Goal: Task Accomplishment & Management: Manage account settings

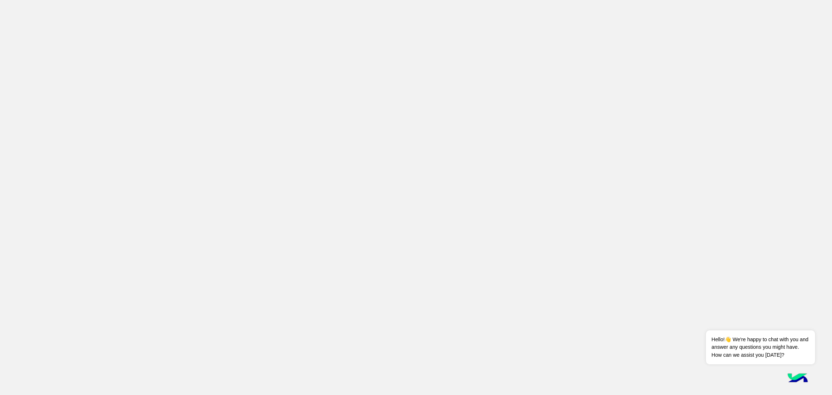
click at [796, 164] on img at bounding box center [797, 378] width 25 height 25
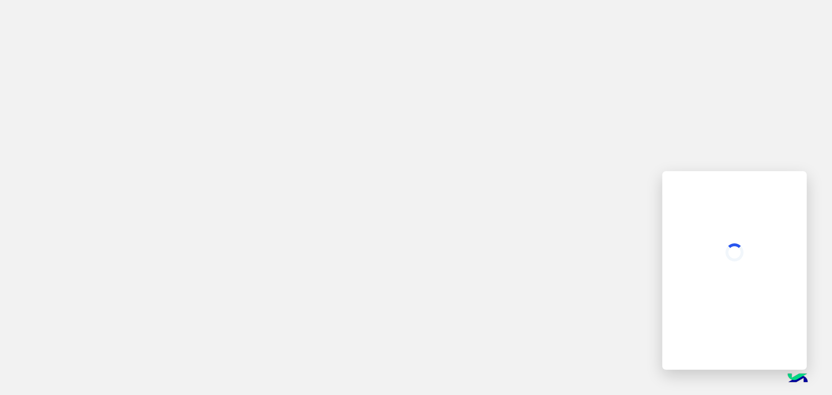
click at [384, 78] on app-root at bounding box center [416, 197] width 832 height 395
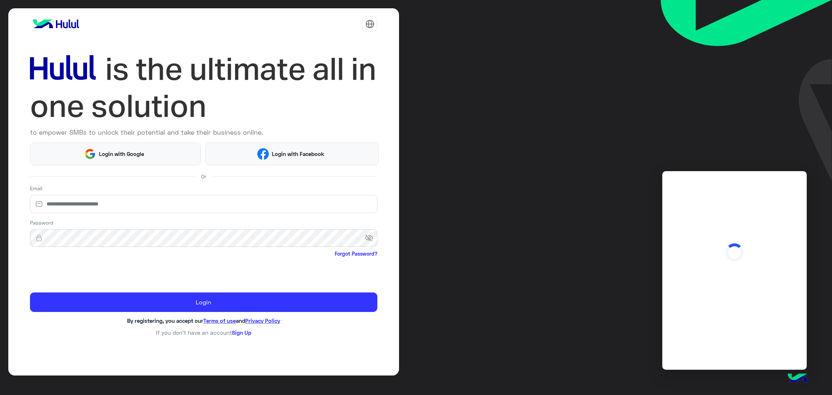
click at [312, 85] on img at bounding box center [204, 88] width 348 height 74
click at [93, 140] on div "Login with Google Login with Facebook" at bounding box center [204, 153] width 358 height 26
click at [82, 164] on div "Email" at bounding box center [204, 199] width 348 height 31
click at [108, 139] on div "to empower SMBs to unlock their potential and take their business online." at bounding box center [204, 87] width 348 height 106
click at [101, 149] on button "Login with Google" at bounding box center [115, 154] width 171 height 23
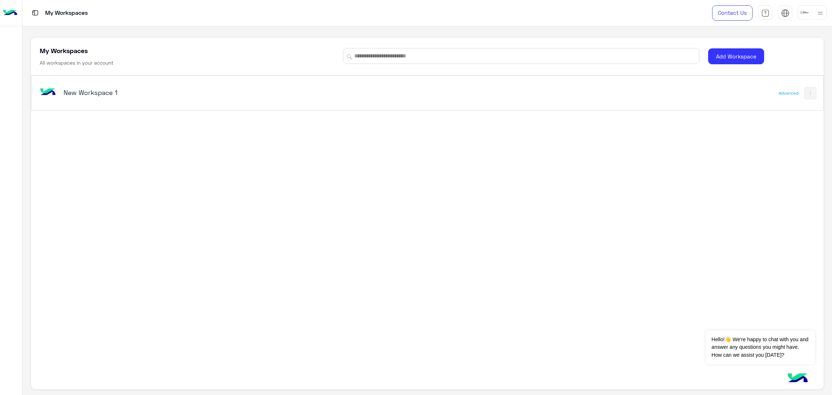
click at [184, 162] on div "New Workspace 1 Advanced" at bounding box center [427, 204] width 792 height 258
click at [785, 91] on div "Advanced" at bounding box center [788, 93] width 20 height 6
click at [809, 96] on button at bounding box center [810, 93] width 12 height 12
click at [807, 95] on img at bounding box center [810, 93] width 6 height 6
click at [783, 109] on link "Rename" at bounding box center [781, 111] width 58 height 17
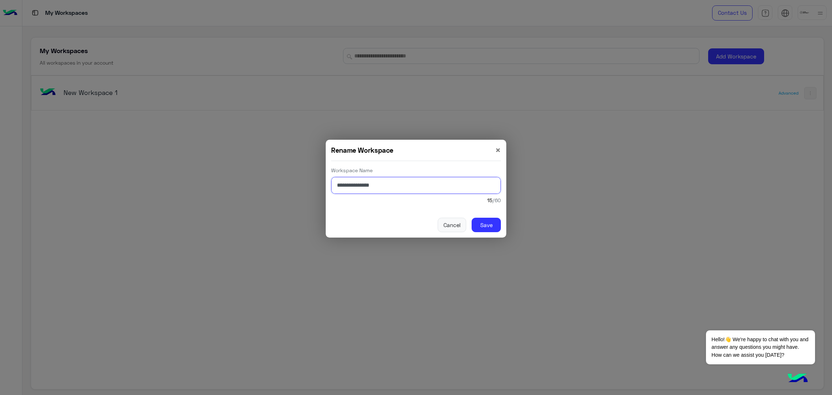
click at [383, 188] on input "**********" at bounding box center [416, 185] width 170 height 17
type input "****"
click at [485, 227] on button "Save" at bounding box center [485, 225] width 29 height 14
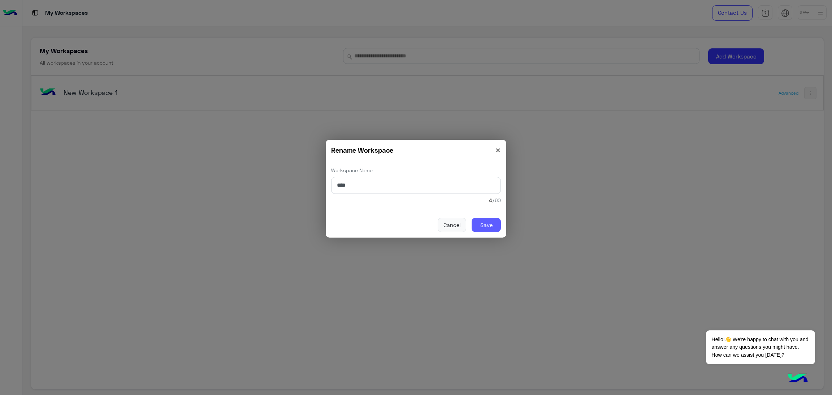
click at [485, 227] on button "Save" at bounding box center [485, 225] width 29 height 14
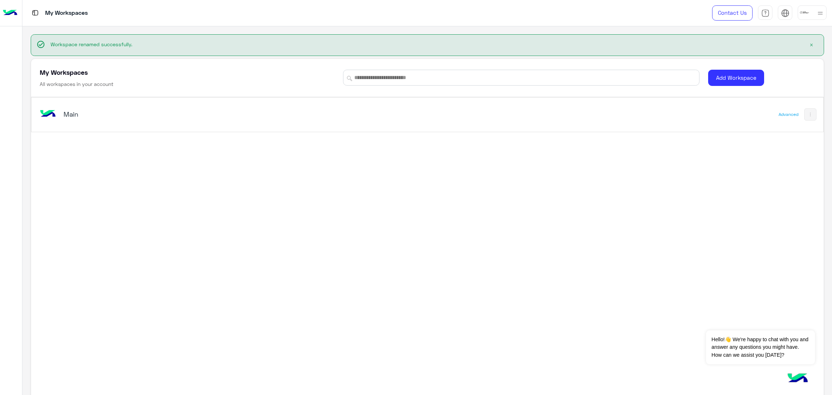
click at [65, 108] on div "Main" at bounding box center [271, 114] width 467 height 21
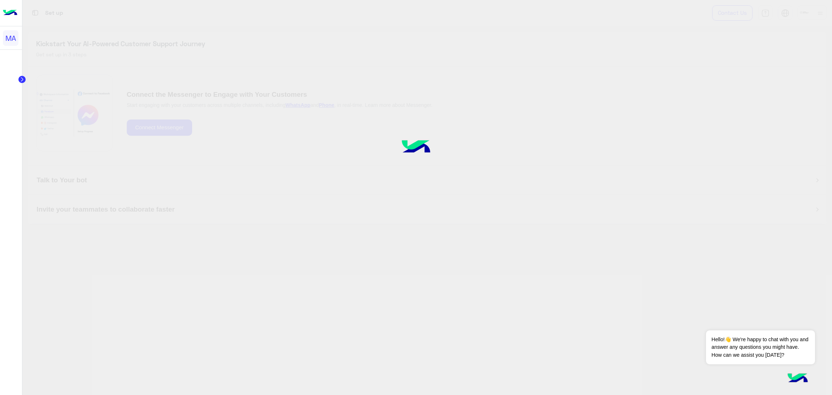
click at [68, 118] on div at bounding box center [416, 197] width 832 height 395
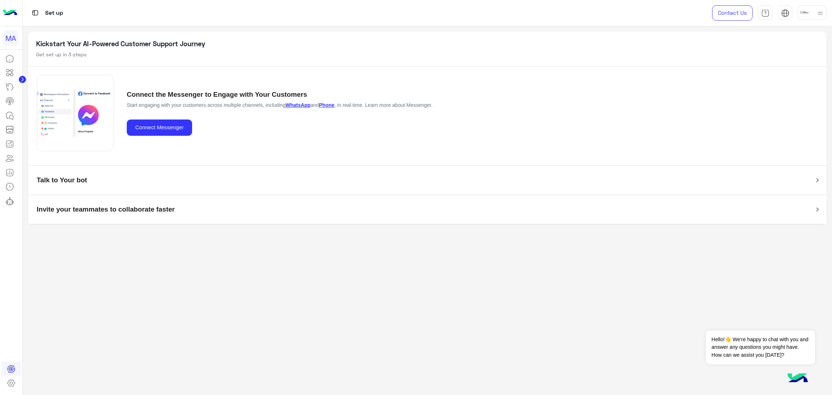
click at [20, 78] on circle at bounding box center [22, 79] width 7 height 7
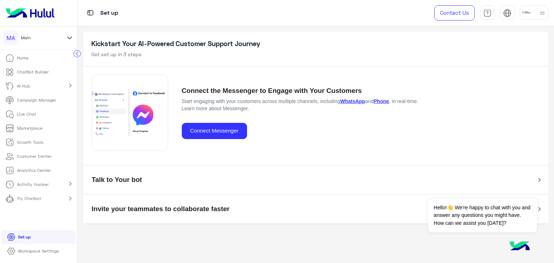
click at [228, 41] on h5 "Kickstart Your AI-Powered Customer Support Journey" at bounding box center [316, 44] width 450 height 8
click at [35, 145] on p "Growth Tools" at bounding box center [30, 142] width 26 height 6
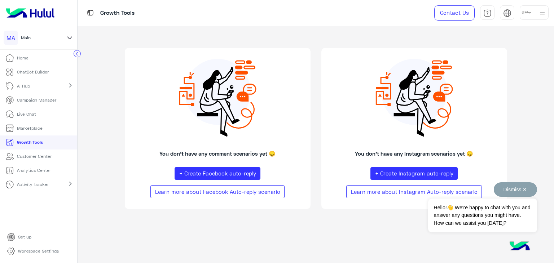
click at [515, 191] on button "Dismiss ✕" at bounding box center [515, 190] width 43 height 14
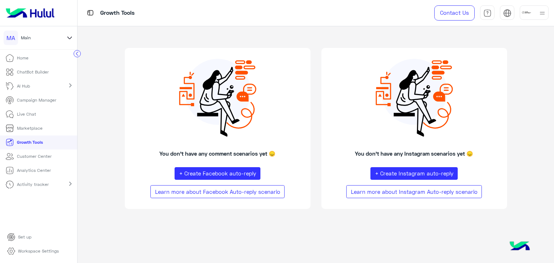
click at [34, 248] on p "Workspace Settings" at bounding box center [38, 251] width 41 height 6
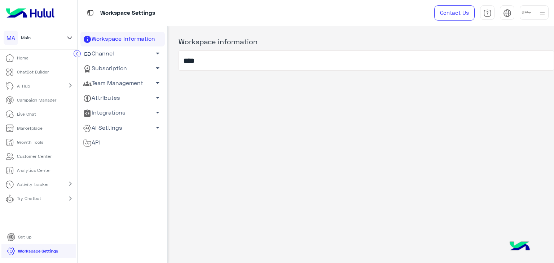
click at [134, 70] on link "Subscription arrow_drop_down" at bounding box center [122, 68] width 84 height 15
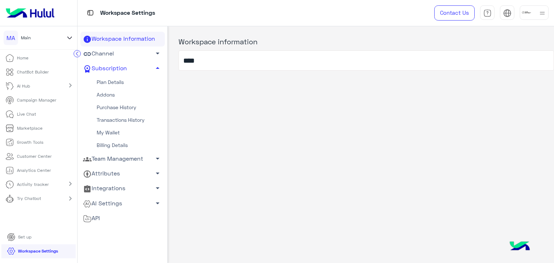
click at [125, 82] on link "Plan Details" at bounding box center [122, 82] width 84 height 13
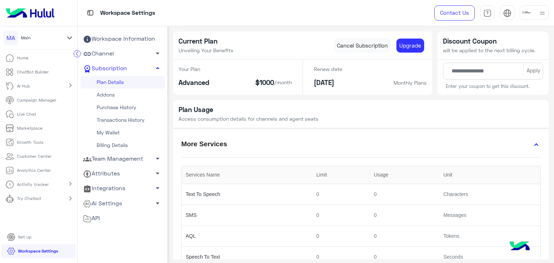
click at [110, 55] on link "Channel arrow_drop_down" at bounding box center [122, 54] width 84 height 15
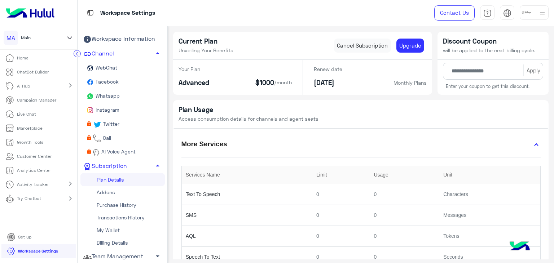
click at [108, 95] on span "Whatsapp" at bounding box center [108, 96] width 26 height 6
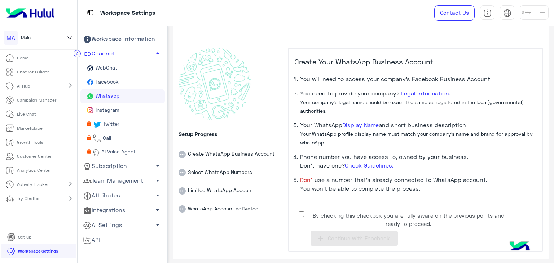
scroll to position [17, 0]
click at [333, 238] on span "Continue with Facebook" at bounding box center [359, 238] width 62 height 6
click at [242, 103] on rect at bounding box center [215, 84] width 72 height 72
click at [102, 58] on link "Channel arrow_drop_up" at bounding box center [122, 54] width 84 height 15
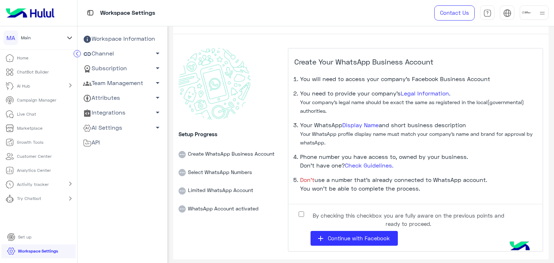
click at [103, 73] on link "Subscription arrow_drop_down" at bounding box center [122, 68] width 84 height 15
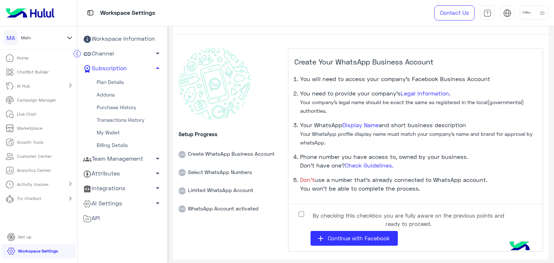
click at [108, 86] on link "Plan Details" at bounding box center [122, 82] width 84 height 13
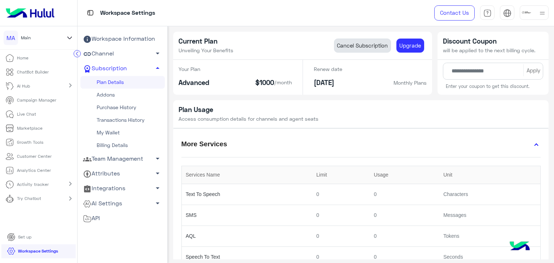
click at [351, 42] on link "Cancel Subscription" at bounding box center [362, 46] width 57 height 14
click at [349, 50] on link "Cancel Subscription" at bounding box center [362, 46] width 57 height 14
click at [338, 79] on h5 "[DATE]" at bounding box center [328, 83] width 29 height 8
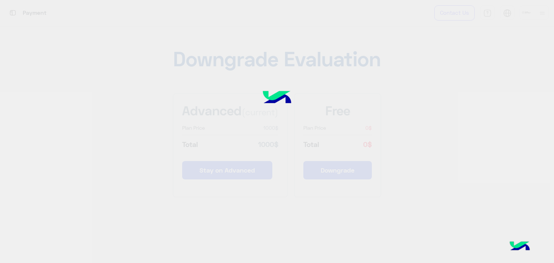
click at [267, 83] on img at bounding box center [277, 98] width 54 height 36
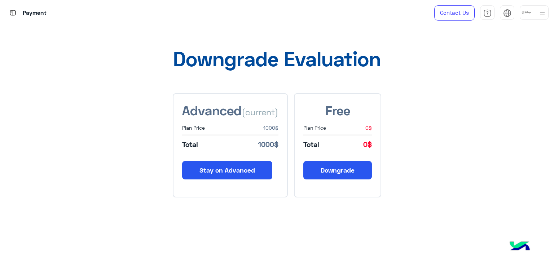
click at [334, 172] on button "Downgrade" at bounding box center [338, 170] width 69 height 18
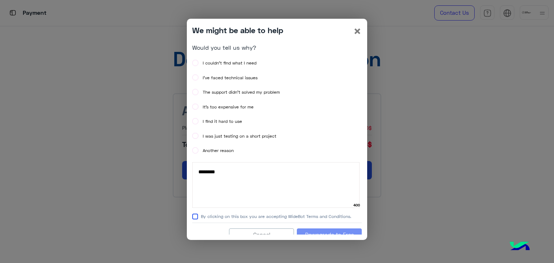
click at [205, 77] on label "I’ve faced technical issues" at bounding box center [224, 78] width 65 height 6
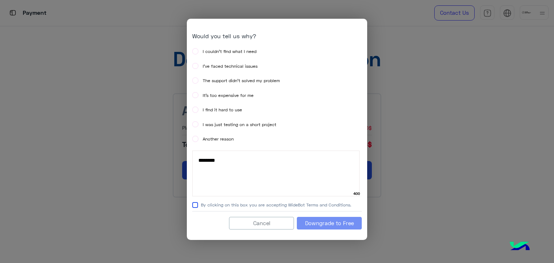
click at [230, 169] on textarea at bounding box center [275, 174] width 167 height 46
type textarea "**********"
click at [327, 228] on button "Downgrade to Free" at bounding box center [329, 223] width 65 height 13
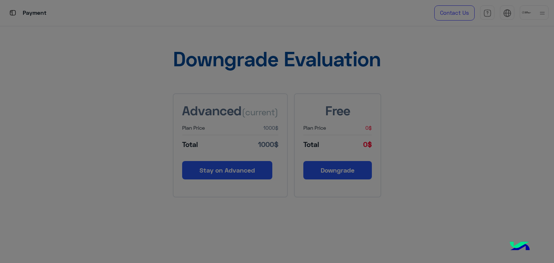
click at [323, 222] on div "We might be able to help × Would you tell us why? I couldn’t find what I need I…" at bounding box center [277, 112] width 180 height 222
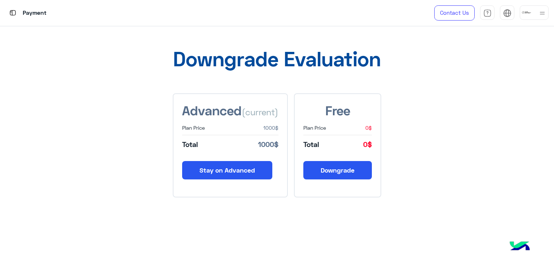
click at [337, 166] on button "Downgrade" at bounding box center [338, 170] width 69 height 18
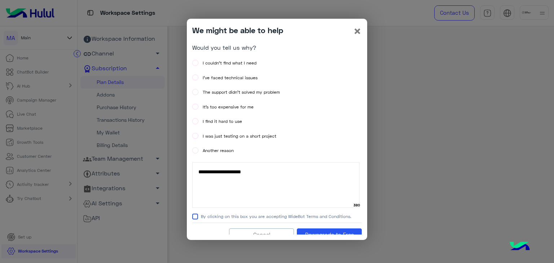
click at [202, 80] on label "I’ve faced technical issues" at bounding box center [224, 78] width 65 height 6
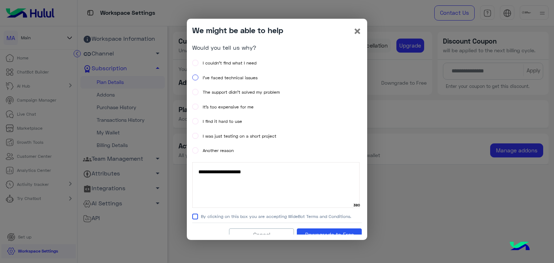
scroll to position [12, 0]
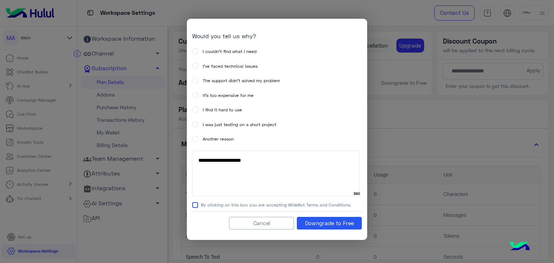
click at [208, 204] on span "By clicking on this box you are accepting WideBot Terms and Conditions." at bounding box center [276, 205] width 151 height 6
click at [196, 205] on span at bounding box center [195, 205] width 6 height 6
click at [313, 225] on div "Cancel Downgrade to Free" at bounding box center [277, 224] width 170 height 24
click at [260, 187] on textarea at bounding box center [275, 174] width 167 height 46
click at [232, 205] on span "By clicking on this box you are accepting WideBot Terms and Conditions." at bounding box center [276, 205] width 151 height 6
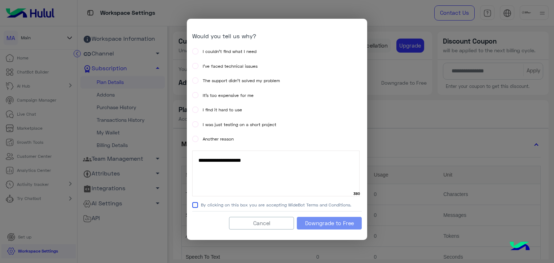
click at [196, 205] on span at bounding box center [195, 205] width 6 height 6
click at [349, 223] on button "Downgrade to Free" at bounding box center [329, 223] width 65 height 13
click at [325, 206] on span "By clicking on this box you are accepting WideBot Terms and Conditions." at bounding box center [276, 205] width 151 height 6
click at [270, 223] on button "Cancel" at bounding box center [261, 223] width 65 height 13
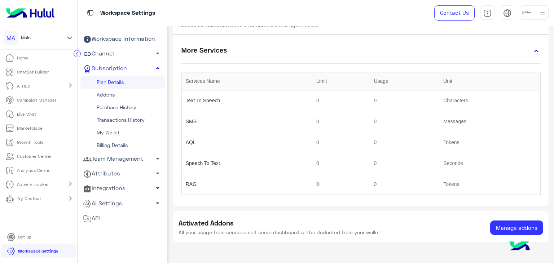
scroll to position [103, 0]
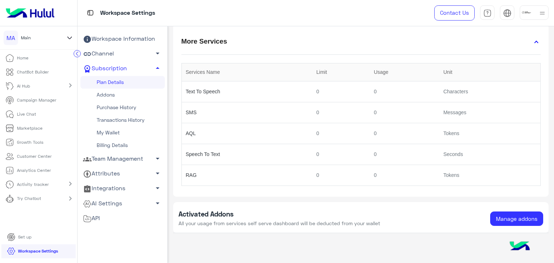
click at [128, 140] on link "Billing Details" at bounding box center [122, 145] width 84 height 13
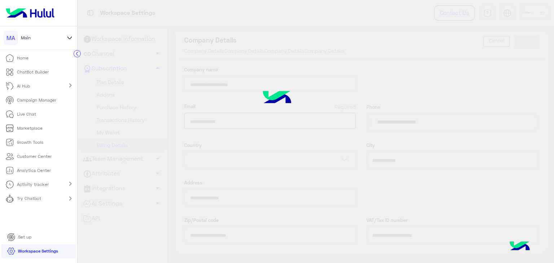
scroll to position [0, 0]
type input "**********"
select select "*****"
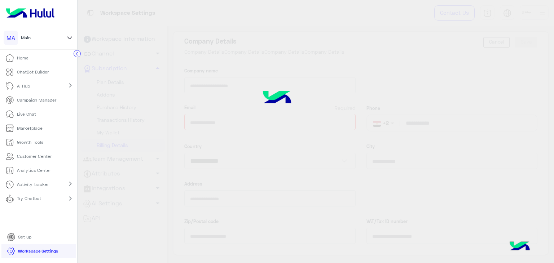
type input "*****"
type input "**********"
type input "*****"
type input "*********"
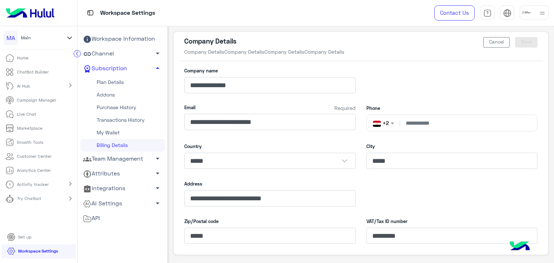
click at [131, 162] on link "Team Management arrow_drop_down" at bounding box center [122, 159] width 84 height 15
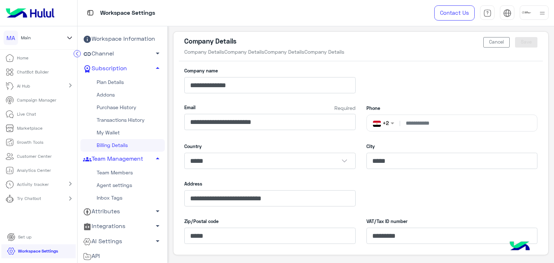
click at [124, 185] on link "Agent settings" at bounding box center [122, 185] width 84 height 13
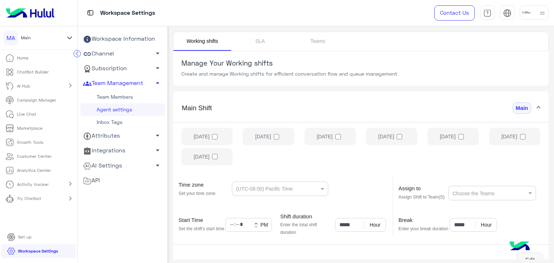
click at [38, 60] on li "Home" at bounding box center [38, 58] width 77 height 14
click at [18, 56] on p "Home" at bounding box center [23, 58] width 12 height 6
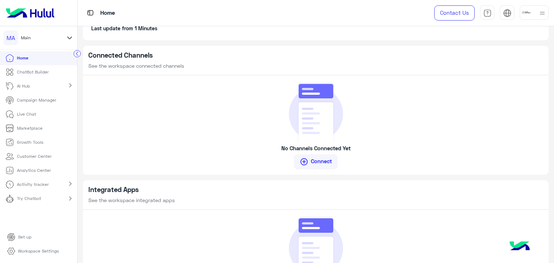
scroll to position [440, 0]
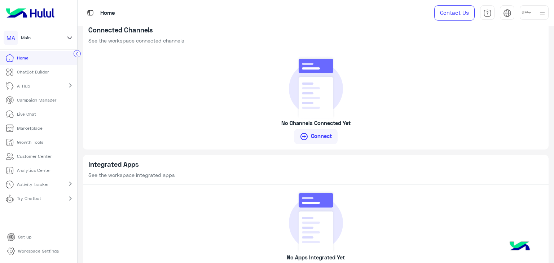
click at [321, 139] on link "control_point Connect" at bounding box center [316, 136] width 44 height 15
click at [321, 135] on span "Connect" at bounding box center [322, 136] width 26 height 6
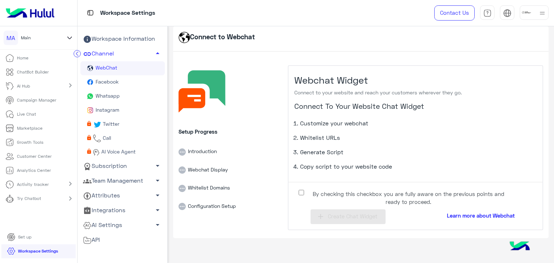
click at [115, 83] on span "Facebook" at bounding box center [107, 82] width 25 height 6
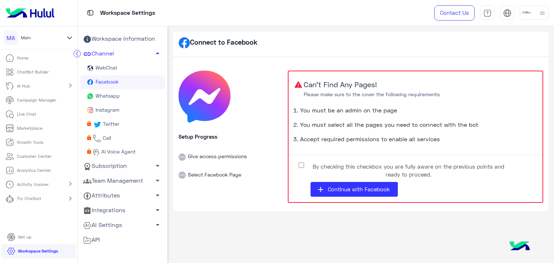
click at [125, 97] on link "Whatsapp" at bounding box center [122, 97] width 84 height 14
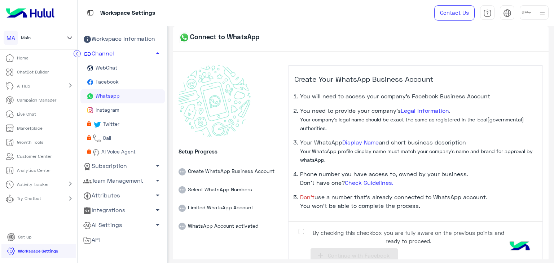
click at [105, 66] on span "WebChat" at bounding box center [106, 68] width 23 height 6
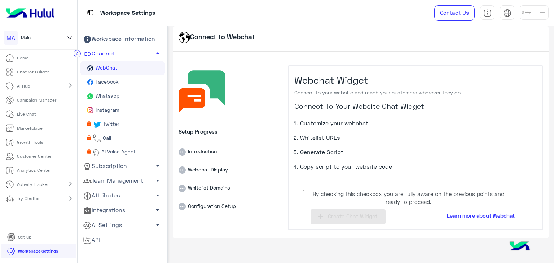
click at [92, 243] on span "API" at bounding box center [91, 240] width 17 height 9
click at [110, 242] on div "API" at bounding box center [122, 240] width 79 height 9
click at [125, 211] on link "Integrations arrow_drop_down" at bounding box center [122, 211] width 84 height 15
click at [119, 227] on link "Webhooks" at bounding box center [122, 224] width 84 height 13
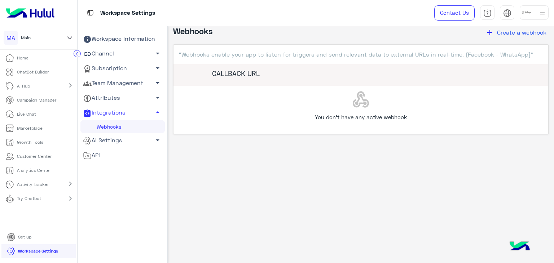
click at [109, 158] on div "API" at bounding box center [122, 155] width 79 height 9
click at [89, 160] on icon at bounding box center [87, 156] width 9 height 9
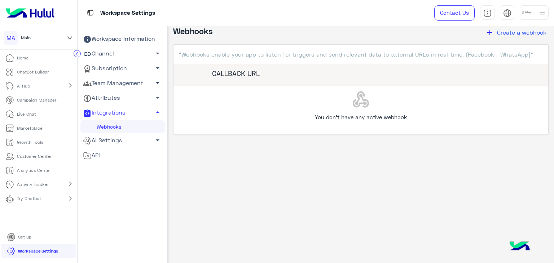
click at [89, 160] on icon at bounding box center [87, 156] width 9 height 9
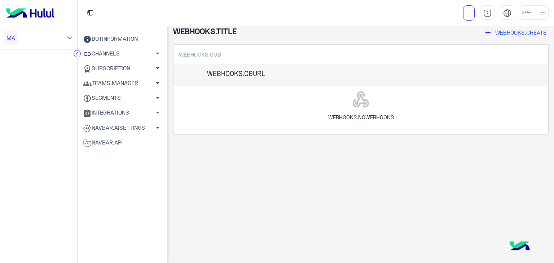
click at [106, 149] on link "NAVBAR.API" at bounding box center [122, 142] width 84 height 15
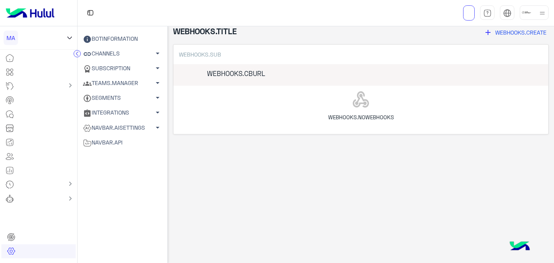
click at [123, 129] on link "NAVBAR.AISETTINGS arrow_drop_down" at bounding box center [122, 128] width 84 height 15
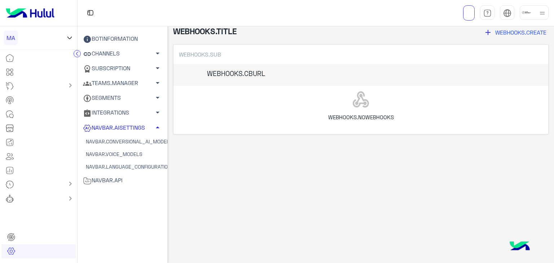
click at [123, 129] on link "NAVBAR.AISETTINGS arrow_drop_up" at bounding box center [122, 128] width 84 height 15
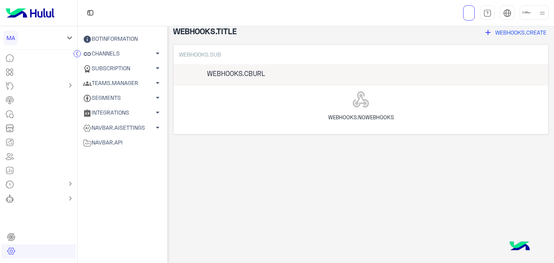
click at [126, 110] on link "INTEGRATIONS arrow_drop_down" at bounding box center [122, 113] width 84 height 15
click at [126, 113] on link "INTEGRATIONS arrow_drop_up" at bounding box center [122, 113] width 84 height 15
click at [130, 96] on link "SEGMENTS arrow_drop_down" at bounding box center [122, 98] width 84 height 15
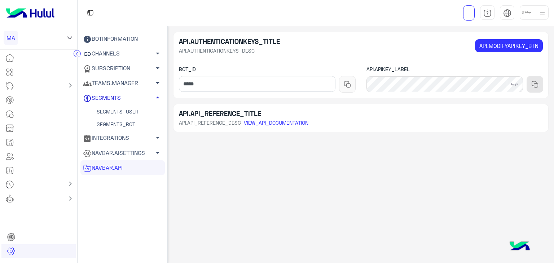
click at [130, 96] on link "SEGMENTS arrow_drop_up" at bounding box center [122, 98] width 84 height 15
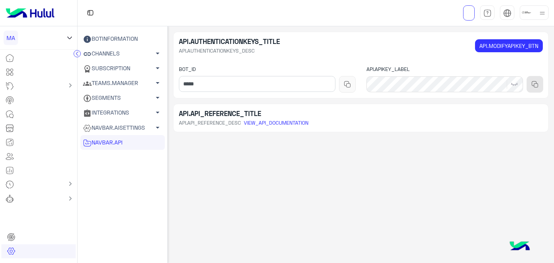
click at [125, 85] on link "TEAMS.MANAGER arrow_drop_down" at bounding box center [122, 83] width 84 height 15
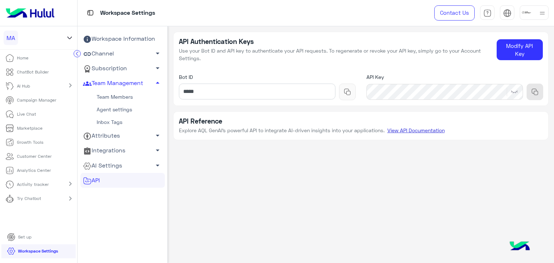
click at [426, 130] on link "View API Documentation" at bounding box center [416, 130] width 63 height 6
click at [120, 73] on link "Subscription arrow_drop_down" at bounding box center [122, 68] width 84 height 15
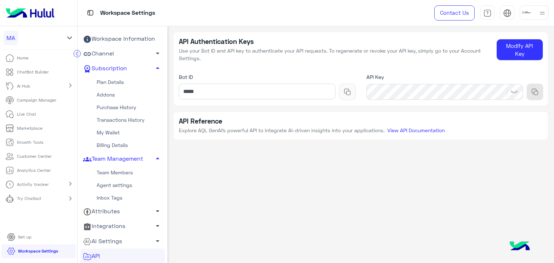
click at [123, 53] on link "Channel arrow_drop_down" at bounding box center [122, 54] width 84 height 15
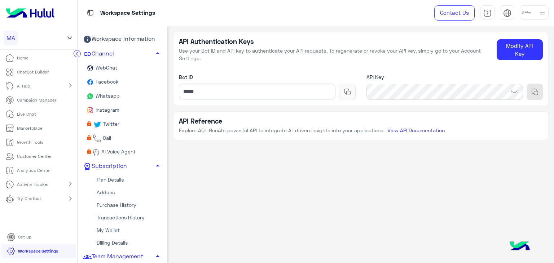
click at [543, 10] on img at bounding box center [542, 13] width 9 height 9
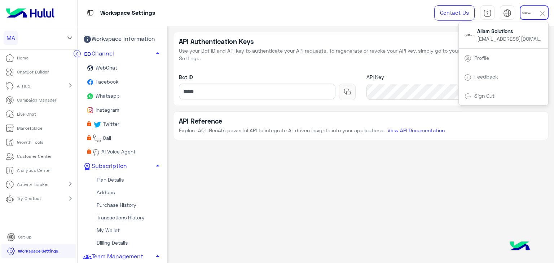
click at [497, 58] on div "Profile" at bounding box center [504, 57] width 90 height 19
